Goal: Task Accomplishment & Management: Use online tool/utility

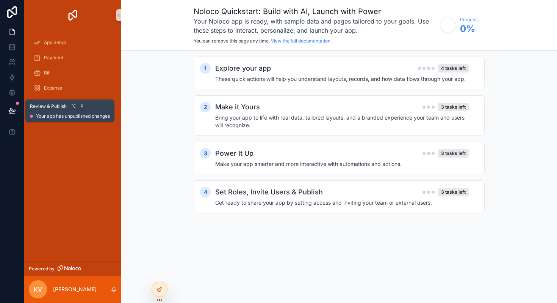
click at [12, 111] on icon at bounding box center [12, 111] width 8 height 8
click at [9, 114] on icon at bounding box center [12, 111] width 8 height 8
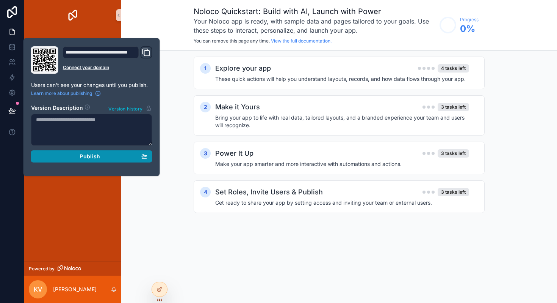
click at [76, 158] on div "Publish" at bounding box center [91, 156] width 111 height 7
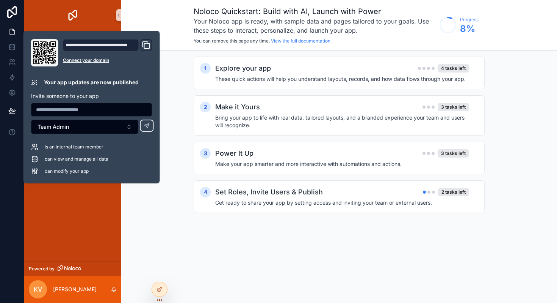
click at [146, 46] on icon "Domain and Custom Link" at bounding box center [146, 45] width 9 height 9
click at [179, 36] on div "Noloco Quickstart: Build with AI, Launch with Power Your Noloco app is ready, w…" at bounding box center [339, 25] width 436 height 50
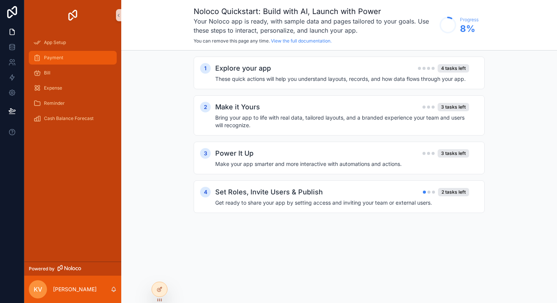
click at [57, 51] on link "Payment" at bounding box center [73, 58] width 88 height 14
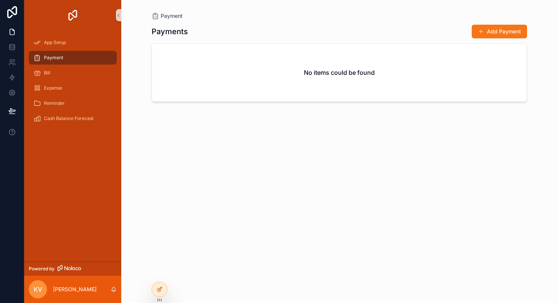
click at [183, 30] on h1 "Payments" at bounding box center [170, 31] width 36 height 11
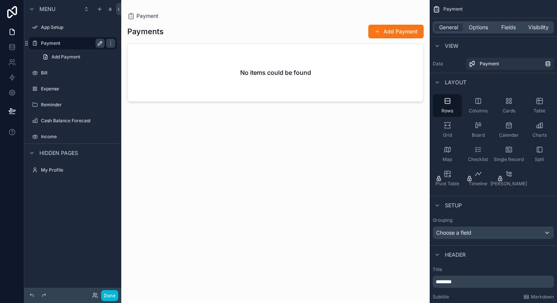
click at [102, 44] on icon "scrollable content" at bounding box center [100, 43] width 6 height 6
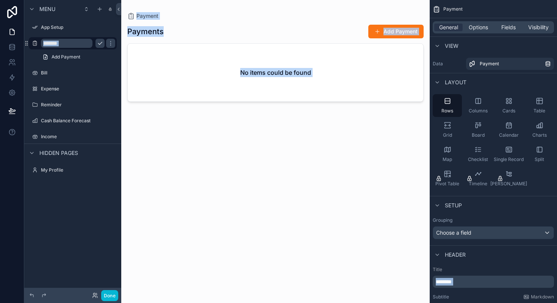
click at [69, 46] on input "*******" at bounding box center [67, 43] width 52 height 9
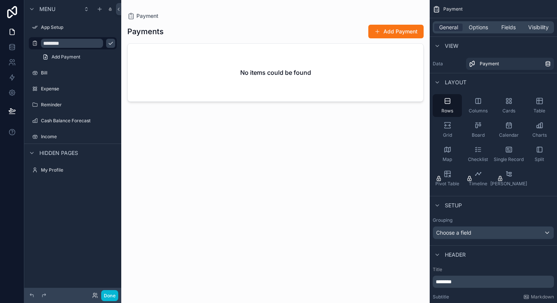
type input "********"
click at [260, 151] on div "scrollable content" at bounding box center [275, 147] width 309 height 294
click at [111, 40] on div "scrollable content" at bounding box center [110, 43] width 9 height 9
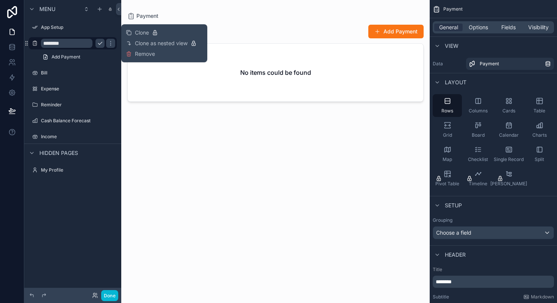
click at [100, 44] on icon "scrollable content" at bounding box center [100, 43] width 6 height 6
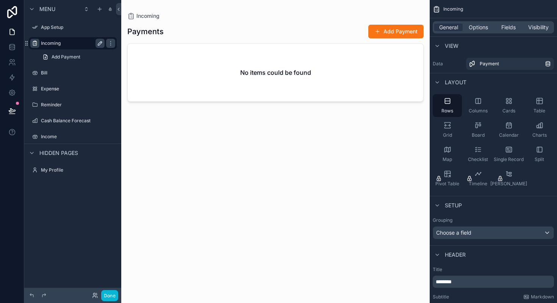
click at [35, 42] on icon "scrollable content" at bounding box center [35, 43] width 6 height 6
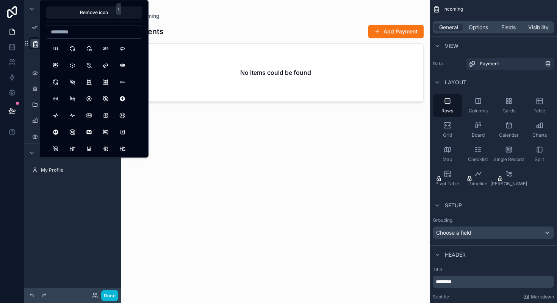
type input "*"
type input "******"
click at [122, 63] on button "CurrencyDollar" at bounding box center [123, 64] width 14 height 14
click at [190, 139] on div "Payments Add Payment No items could be found" at bounding box center [275, 157] width 297 height 274
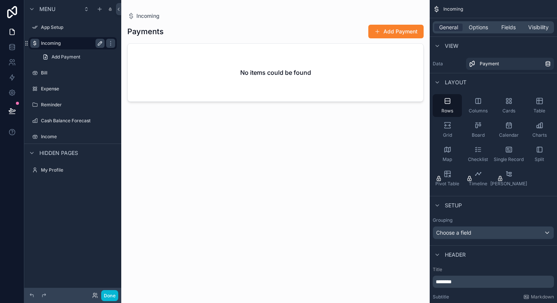
click at [376, 34] on span "scrollable content" at bounding box center [378, 31] width 6 height 6
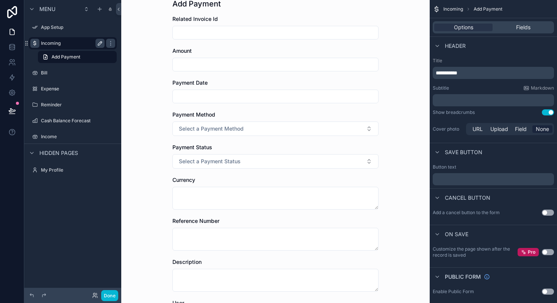
scroll to position [32, 0]
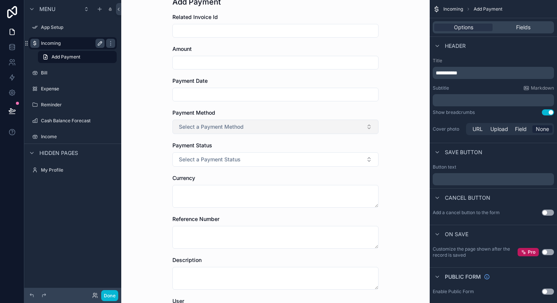
click at [251, 125] on button "Select a Payment Method" at bounding box center [276, 126] width 206 height 14
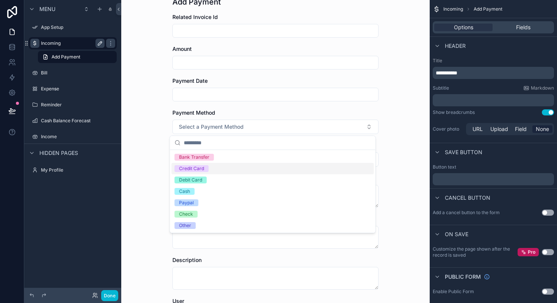
click at [264, 106] on form "Related Invoice Id Amount Payment Date Payment Method Select a Payment Method P…" at bounding box center [276, 204] width 206 height 382
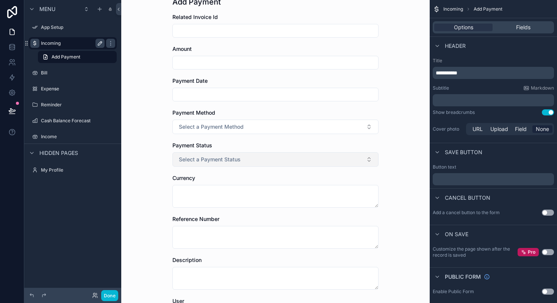
click at [220, 163] on button "Select a Payment Status" at bounding box center [276, 159] width 206 height 14
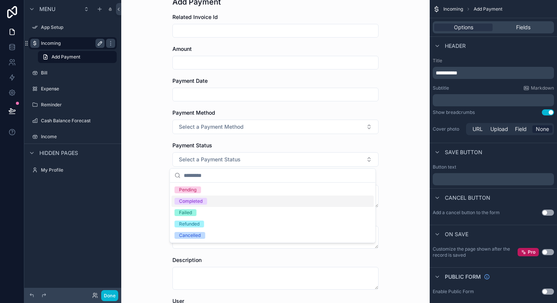
click at [261, 145] on div "Payment Status" at bounding box center [276, 145] width 206 height 8
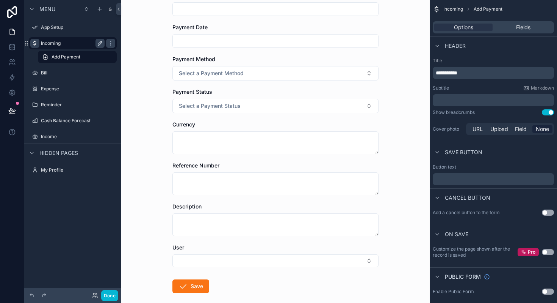
scroll to position [102, 0]
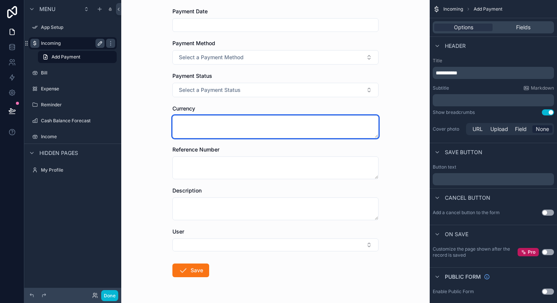
click at [257, 129] on textarea "scrollable content" at bounding box center [276, 126] width 206 height 23
click at [257, 129] on textarea "To enrich screen reader interactions, please activate Accessibility in Grammarl…" at bounding box center [276, 126] width 206 height 23
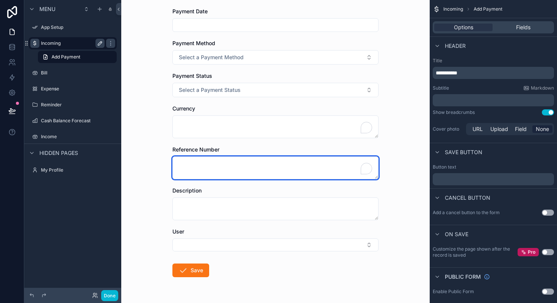
click at [228, 173] on textarea "To enrich screen reader interactions, please activate Accessibility in Grammarl…" at bounding box center [276, 167] width 206 height 23
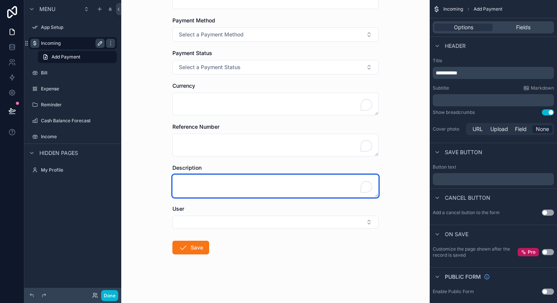
click at [224, 181] on textarea "To enrich screen reader interactions, please activate Accessibility in Grammarl…" at bounding box center [276, 185] width 206 height 23
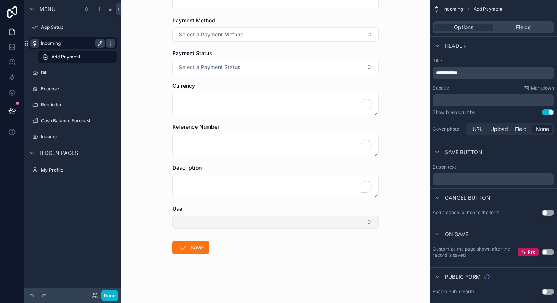
click at [214, 223] on button "Select Button" at bounding box center [276, 221] width 206 height 13
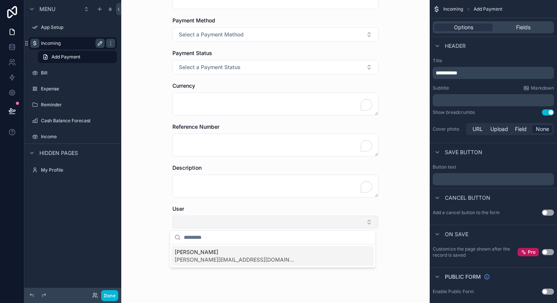
click at [214, 223] on button "Select Button" at bounding box center [276, 221] width 206 height 13
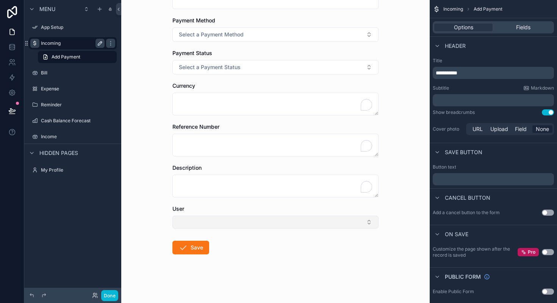
click at [217, 222] on button "Select Button" at bounding box center [276, 221] width 206 height 13
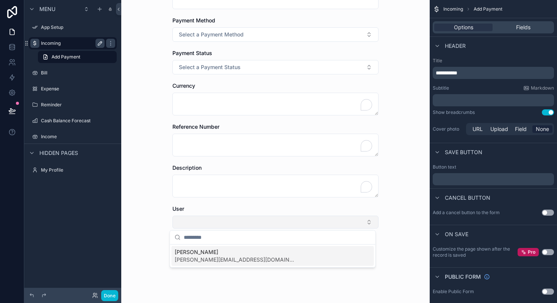
click at [217, 222] on button "Select Button" at bounding box center [276, 221] width 206 height 13
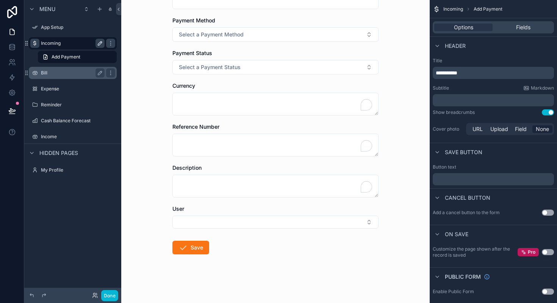
click at [64, 71] on label "Bill" at bounding box center [71, 73] width 61 height 6
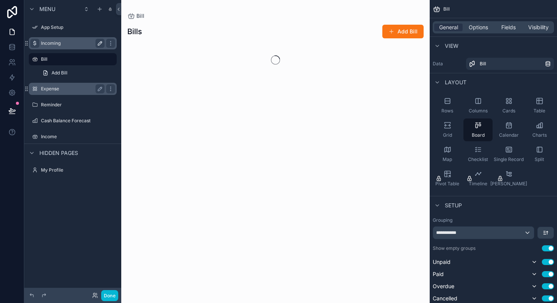
click at [59, 91] on label "Expense" at bounding box center [71, 89] width 61 height 6
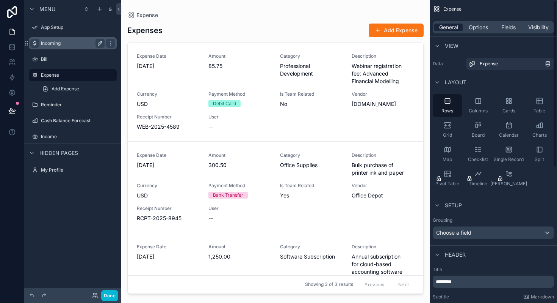
click at [442, 27] on span "General" at bounding box center [449, 28] width 19 height 8
click at [57, 77] on label "Expense" at bounding box center [71, 75] width 61 height 6
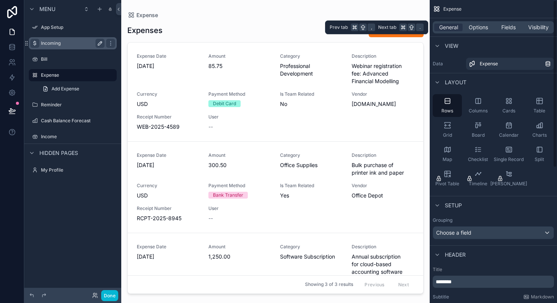
click at [455, 31] on div "General Options Fields Visibility" at bounding box center [493, 27] width 121 height 12
click at [454, 30] on span "General" at bounding box center [449, 28] width 19 height 8
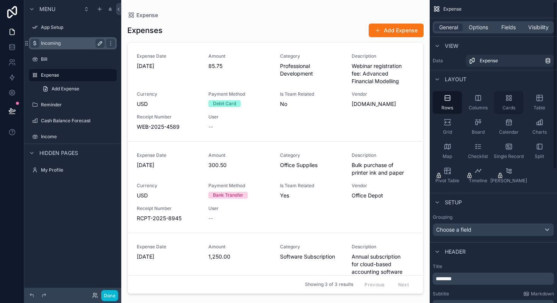
click at [510, 102] on div "Cards" at bounding box center [509, 102] width 29 height 23
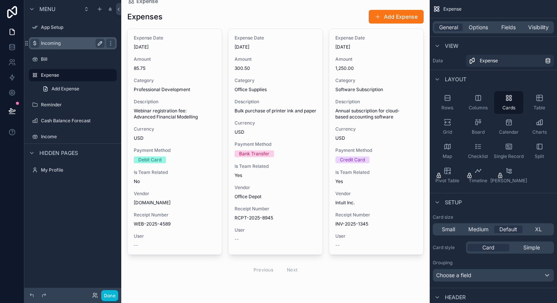
scroll to position [0, 0]
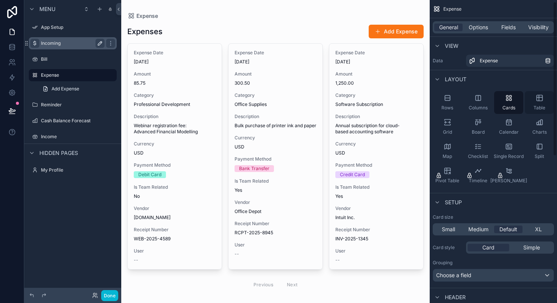
click at [543, 97] on icon "scrollable content" at bounding box center [540, 98] width 6 height 6
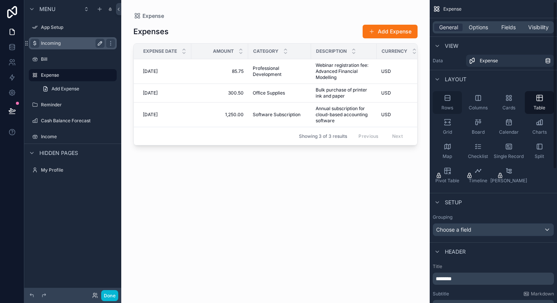
click at [445, 99] on icon "scrollable content" at bounding box center [447, 97] width 5 height 5
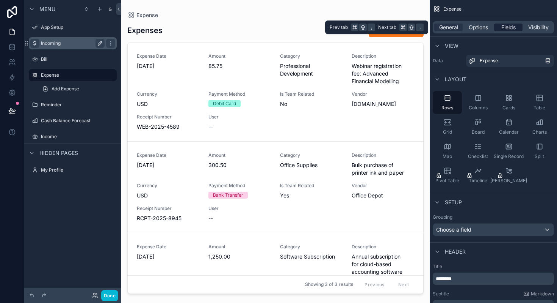
click at [510, 29] on span "Fields" at bounding box center [509, 28] width 14 height 8
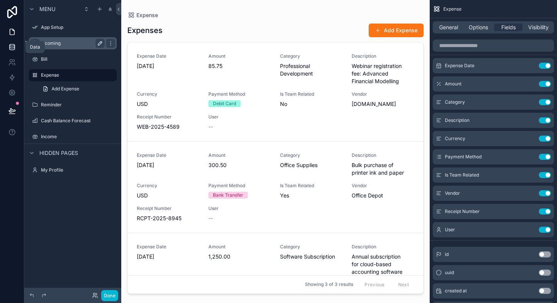
click at [12, 46] on icon at bounding box center [11, 45] width 5 height 2
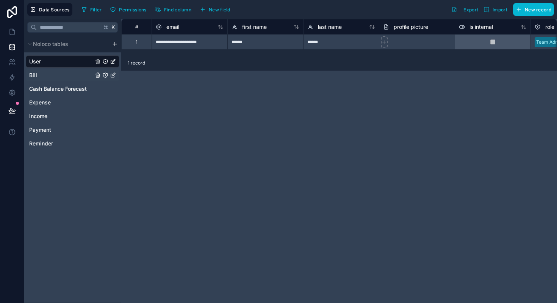
click at [50, 75] on div "Bill" at bounding box center [73, 75] width 94 height 12
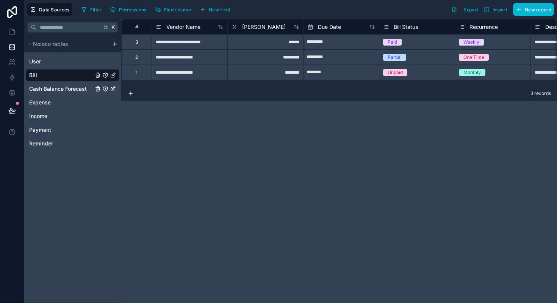
click at [50, 86] on span "Cash Balance Forecast" at bounding box center [58, 89] width 58 height 8
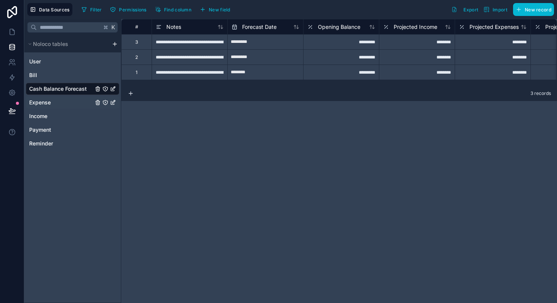
click at [48, 102] on span "Expense" at bounding box center [40, 103] width 22 height 8
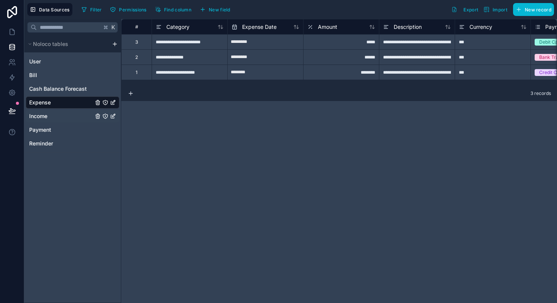
click at [49, 119] on div "Income" at bounding box center [73, 116] width 94 height 12
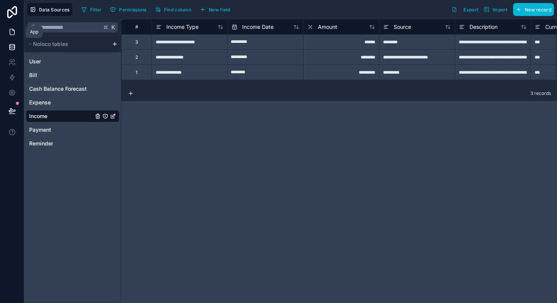
click at [10, 28] on icon at bounding box center [12, 32] width 8 height 8
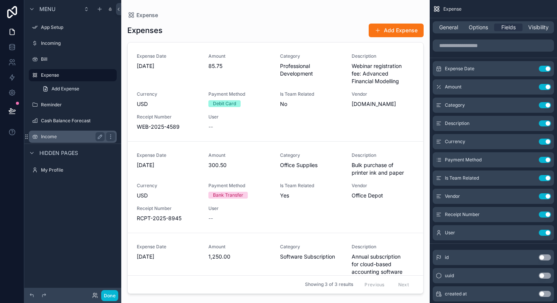
click at [55, 136] on label "Income" at bounding box center [71, 136] width 61 height 6
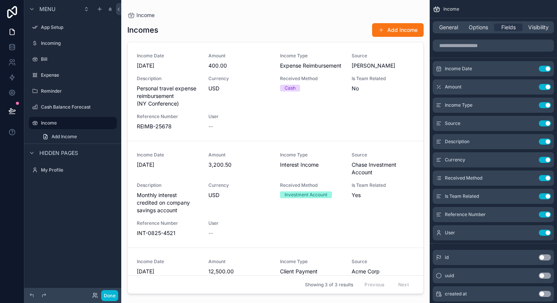
click at [398, 25] on div "scrollable content" at bounding box center [275, 147] width 309 height 294
click at [386, 30] on button "Add Income" at bounding box center [398, 30] width 52 height 14
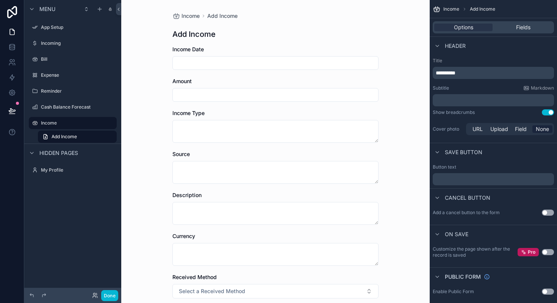
click at [226, 66] on input "scrollable content" at bounding box center [276, 63] width 206 height 11
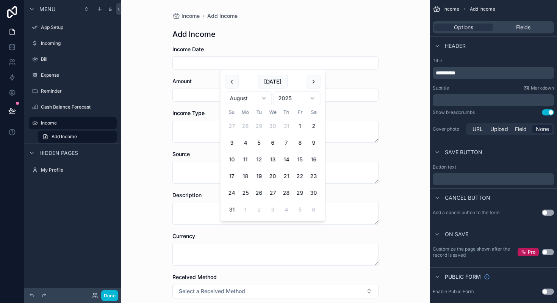
click at [228, 64] on input "scrollable content" at bounding box center [276, 63] width 206 height 11
click at [179, 97] on input "scrollable content" at bounding box center [276, 95] width 206 height 11
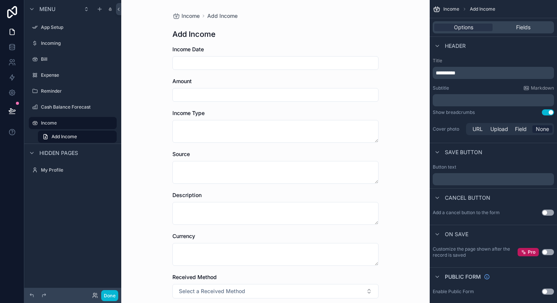
click at [195, 81] on div "Amount" at bounding box center [276, 81] width 206 height 8
click at [190, 94] on input "scrollable content" at bounding box center [276, 95] width 206 height 11
click at [197, 80] on div "Amount" at bounding box center [276, 81] width 206 height 8
click at [190, 96] on input "scrollable content" at bounding box center [276, 95] width 206 height 11
click at [204, 77] on div "Amount" at bounding box center [276, 81] width 206 height 8
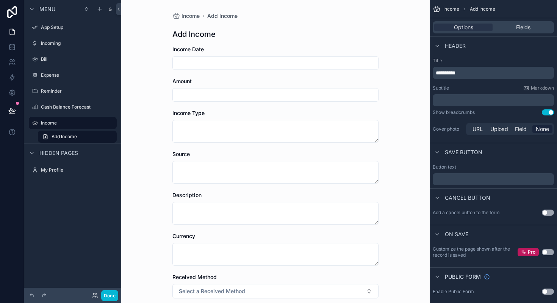
click at [196, 97] on input "scrollable content" at bounding box center [276, 95] width 206 height 11
click at [207, 72] on form "Income Date Amount Income Type Source Description Currency Received Method Sele…" at bounding box center [276, 266] width 206 height 440
click at [201, 88] on div "scrollable content" at bounding box center [276, 95] width 206 height 14
click at [199, 93] on input "scrollable content" at bounding box center [276, 95] width 206 height 11
click at [206, 79] on div "Amount" at bounding box center [276, 81] width 206 height 8
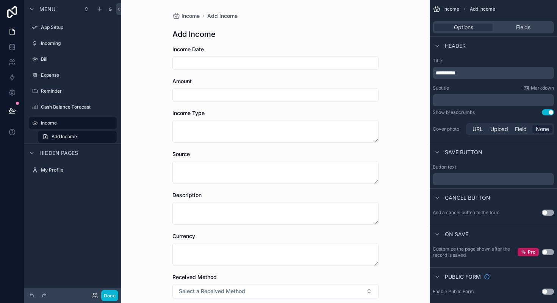
click at [201, 93] on input "scrollable content" at bounding box center [276, 95] width 206 height 11
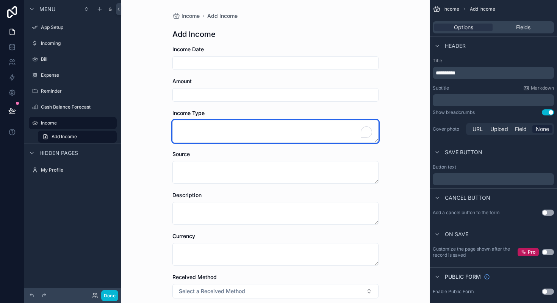
click at [201, 132] on textarea "To enrich screen reader interactions, please activate Accessibility in Grammarl…" at bounding box center [276, 131] width 206 height 23
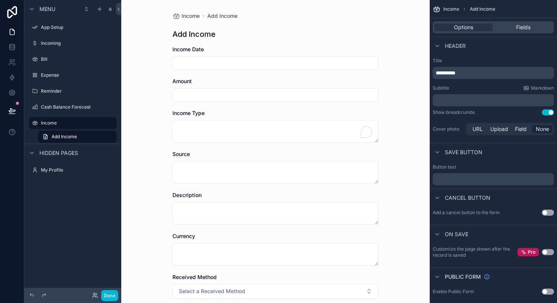
click at [187, 199] on div "Description" at bounding box center [276, 207] width 206 height 33
click at [7, 46] on link at bounding box center [12, 46] width 24 height 15
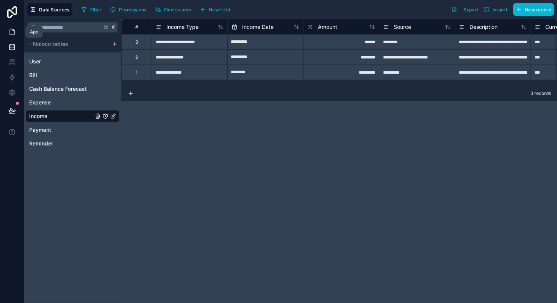
click at [15, 33] on icon at bounding box center [12, 32] width 8 height 8
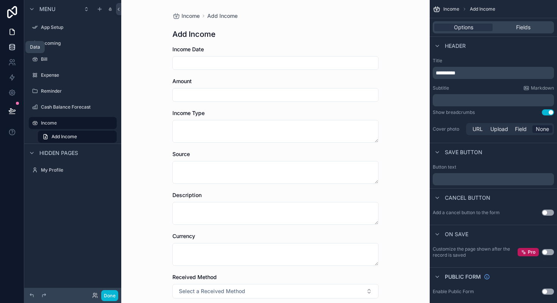
click at [11, 47] on icon at bounding box center [11, 46] width 5 height 3
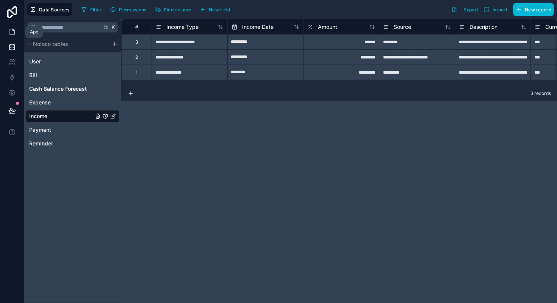
click at [12, 32] on icon at bounding box center [12, 32] width 8 height 8
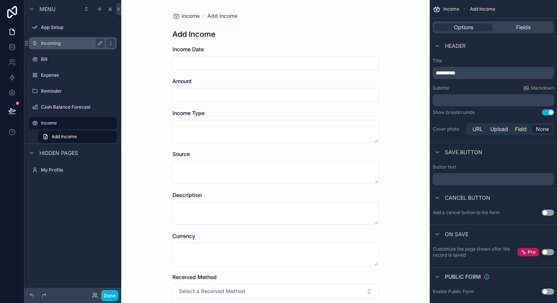
click at [75, 45] on label "Incoming" at bounding box center [71, 43] width 61 height 6
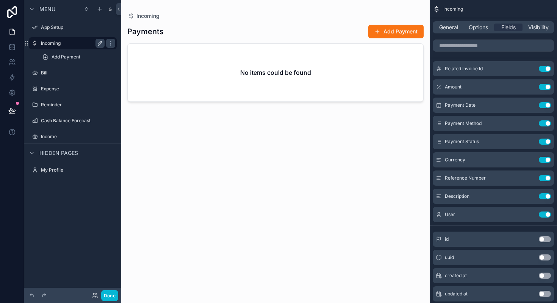
click at [100, 44] on icon "scrollable content" at bounding box center [100, 43] width 4 height 4
click at [67, 42] on input "********" at bounding box center [67, 43] width 52 height 9
type input "*******"
click at [109, 42] on icon "scrollable content" at bounding box center [111, 43] width 4 height 3
click at [9, 51] on link at bounding box center [12, 46] width 24 height 15
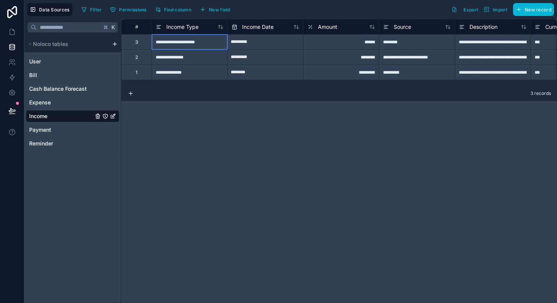
drag, startPoint x: 188, startPoint y: 44, endPoint x: 183, endPoint y: 43, distance: 4.9
click at [188, 44] on div "**********" at bounding box center [190, 41] width 76 height 15
click at [166, 43] on div "**********" at bounding box center [190, 41] width 76 height 15
click at [165, 27] on div "Income Type" at bounding box center [177, 26] width 43 height 9
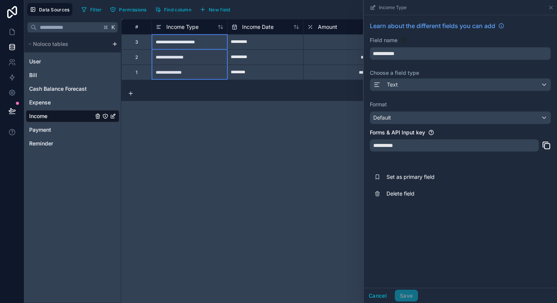
click at [226, 161] on div "**********" at bounding box center [339, 161] width 436 height 284
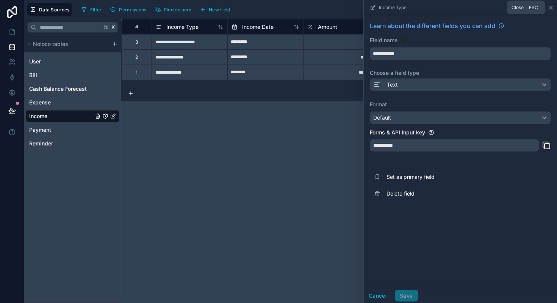
click at [550, 8] on icon at bounding box center [551, 8] width 6 height 6
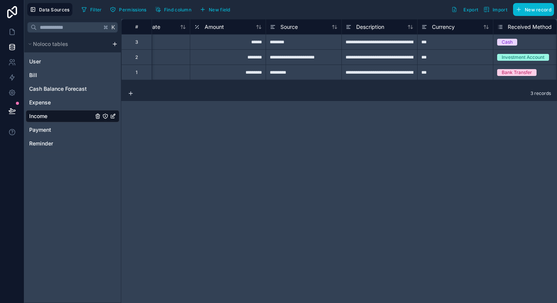
scroll to position [0, 161]
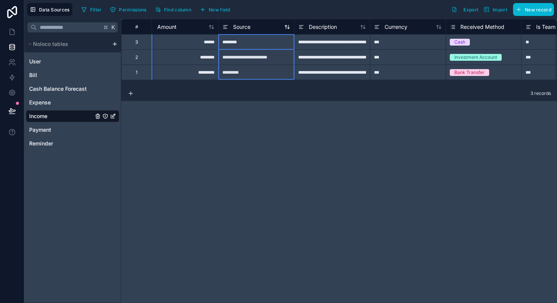
click at [223, 30] on icon at bounding box center [226, 26] width 6 height 9
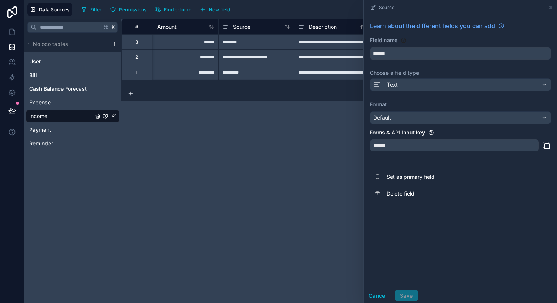
click at [247, 104] on div "**********" at bounding box center [339, 161] width 436 height 284
click at [550, 9] on icon at bounding box center [551, 7] width 3 height 3
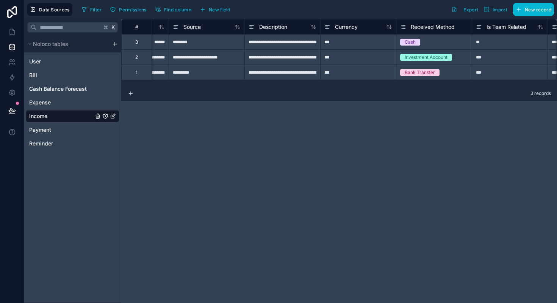
scroll to position [0, 214]
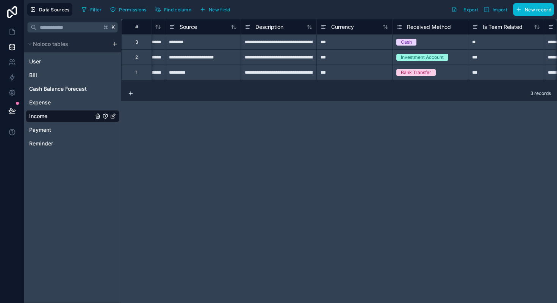
click at [254, 45] on div "**********" at bounding box center [279, 41] width 76 height 15
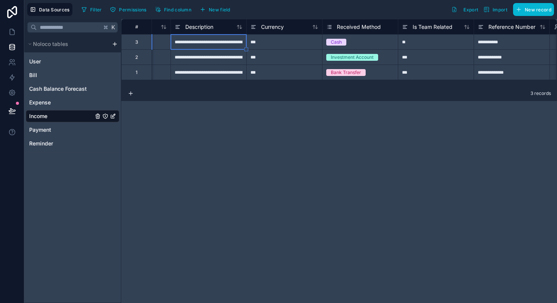
scroll to position [0, 311]
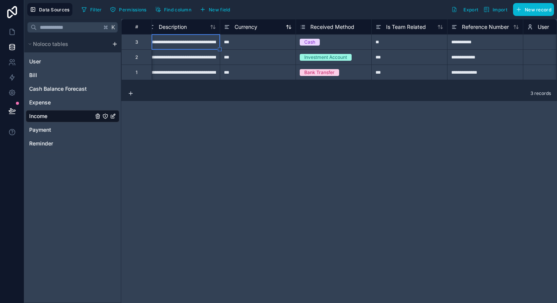
click at [228, 28] on icon at bounding box center [226, 28] width 3 height 0
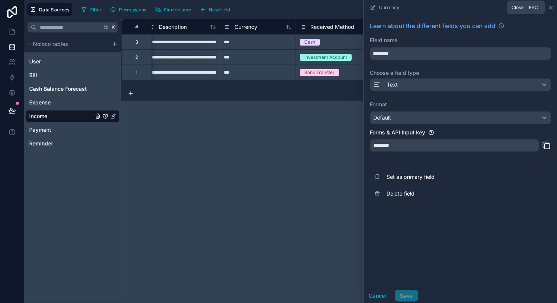
click at [553, 9] on icon at bounding box center [551, 7] width 3 height 3
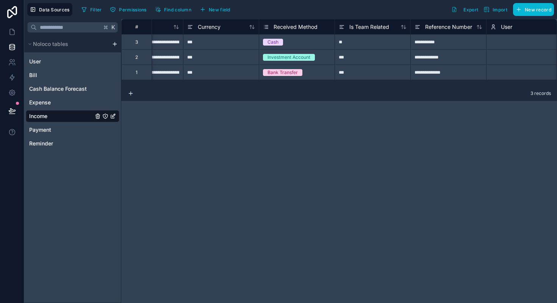
scroll to position [0, 348]
click at [268, 27] on icon at bounding box center [266, 26] width 6 height 9
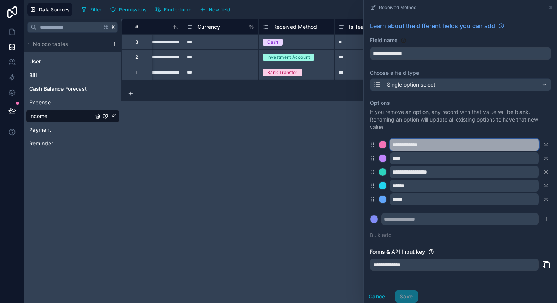
click at [438, 148] on input "**********" at bounding box center [464, 144] width 149 height 12
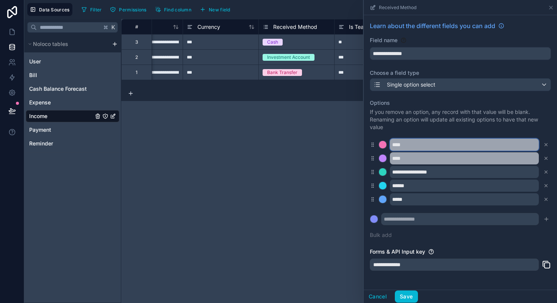
type input "****"
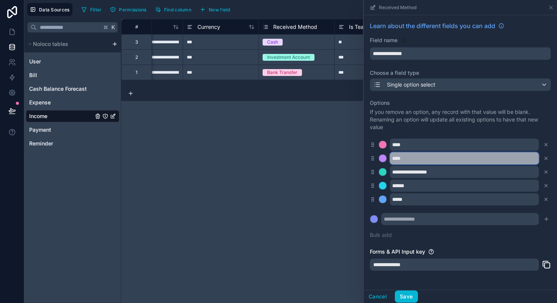
click at [432, 156] on input "****" at bounding box center [464, 158] width 149 height 12
type input "****"
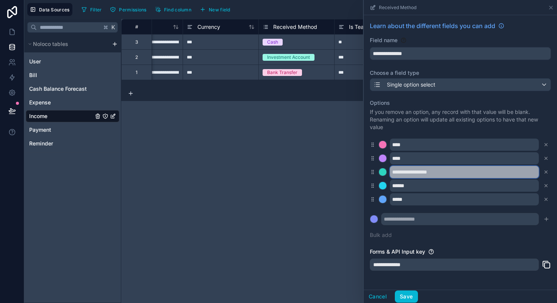
click at [421, 175] on input "**********" at bounding box center [464, 172] width 149 height 12
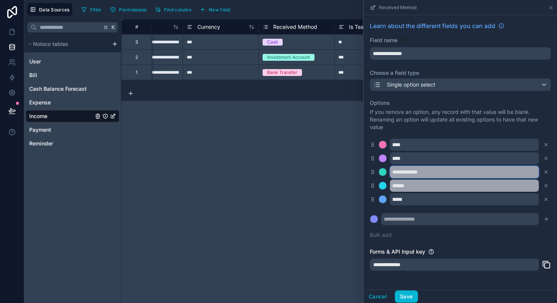
type input "**********"
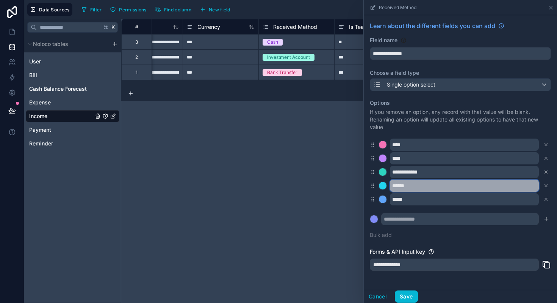
click at [416, 184] on input "******" at bounding box center [464, 185] width 149 height 12
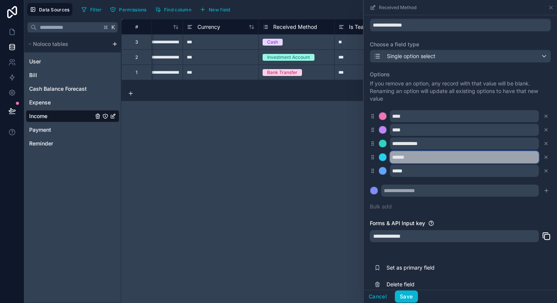
scroll to position [38, 0]
